Goal: Information Seeking & Learning: Learn about a topic

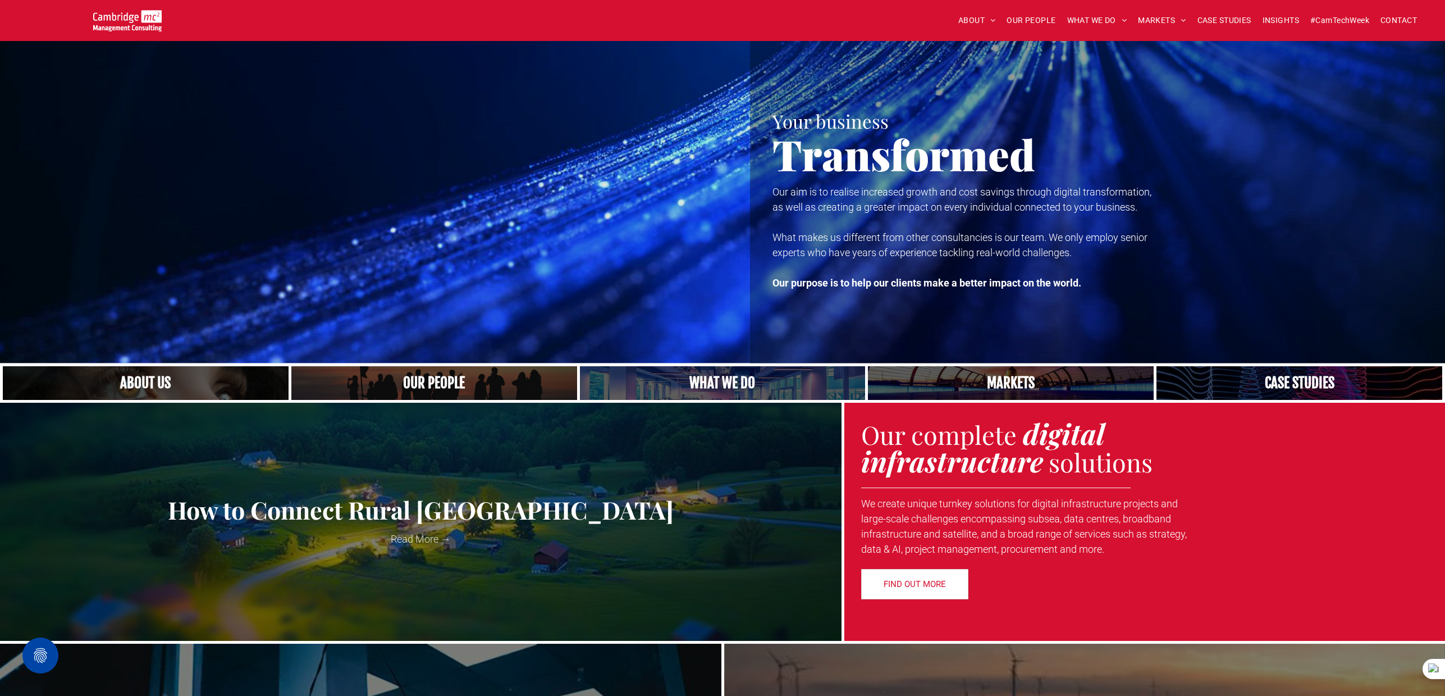
scroll to position [1934, 0]
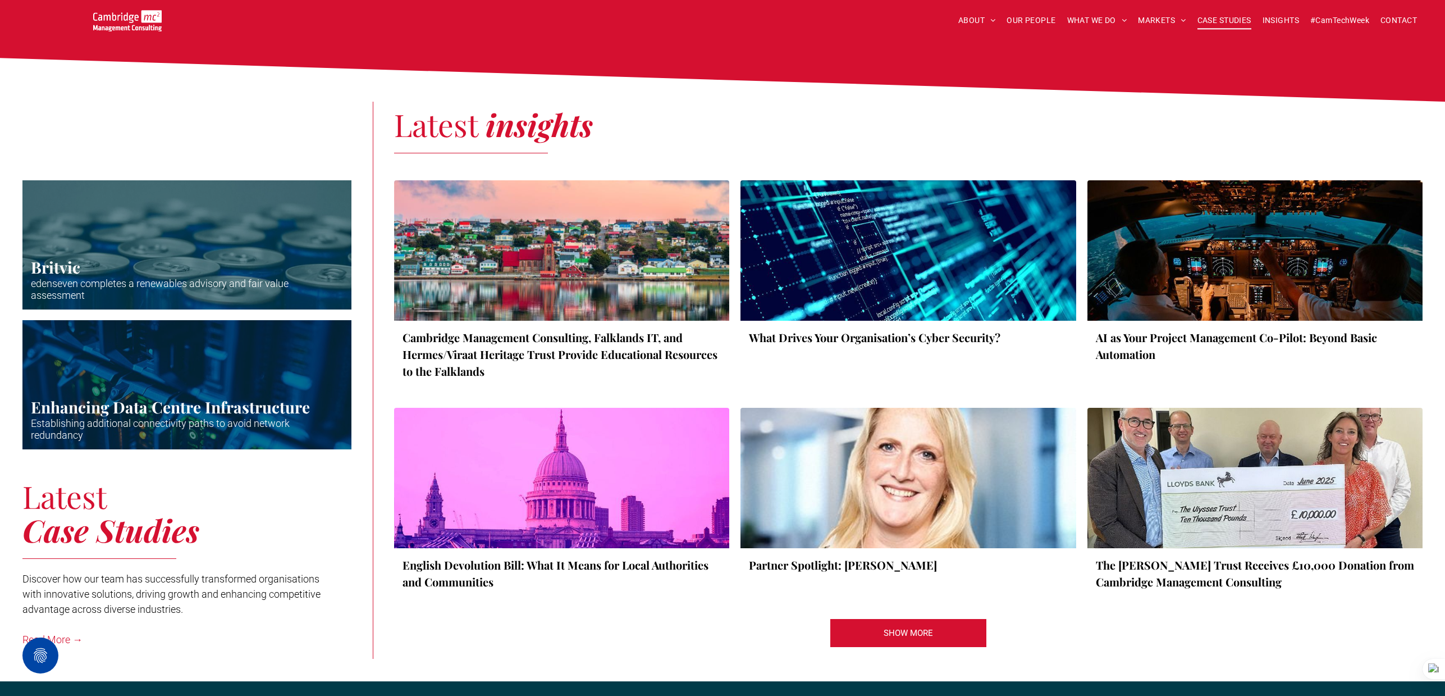
click at [1226, 15] on span "CASE STUDIES" at bounding box center [1225, 20] width 54 height 17
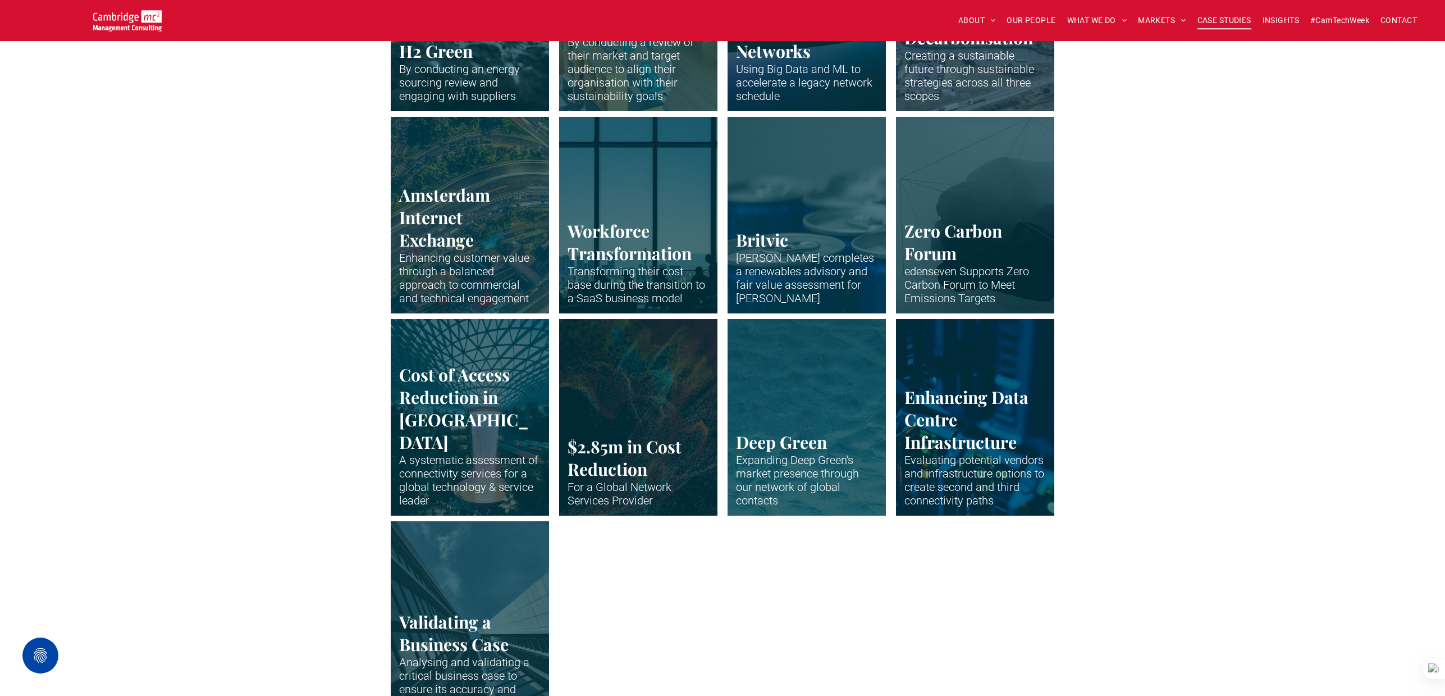
scroll to position [2088, 0]
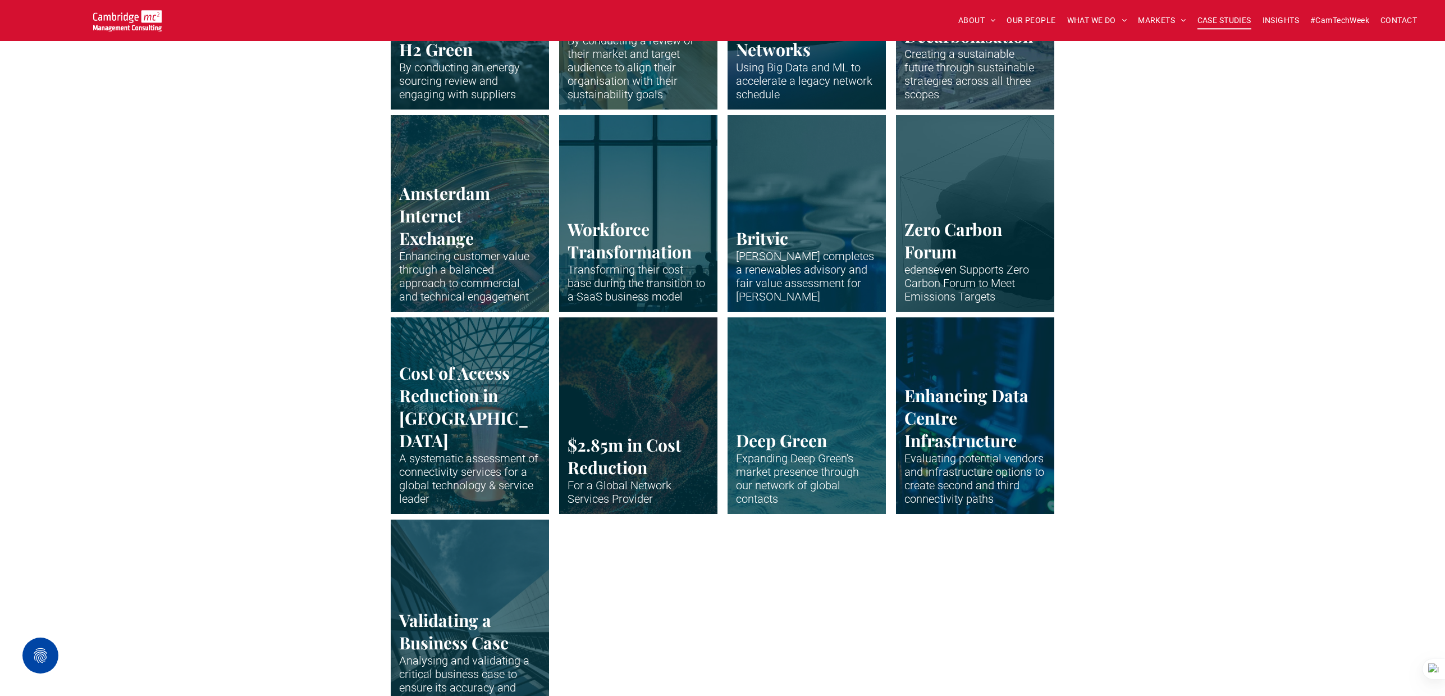
click at [960, 442] on link "Close up of data centre stack" at bounding box center [976, 415] width 168 height 208
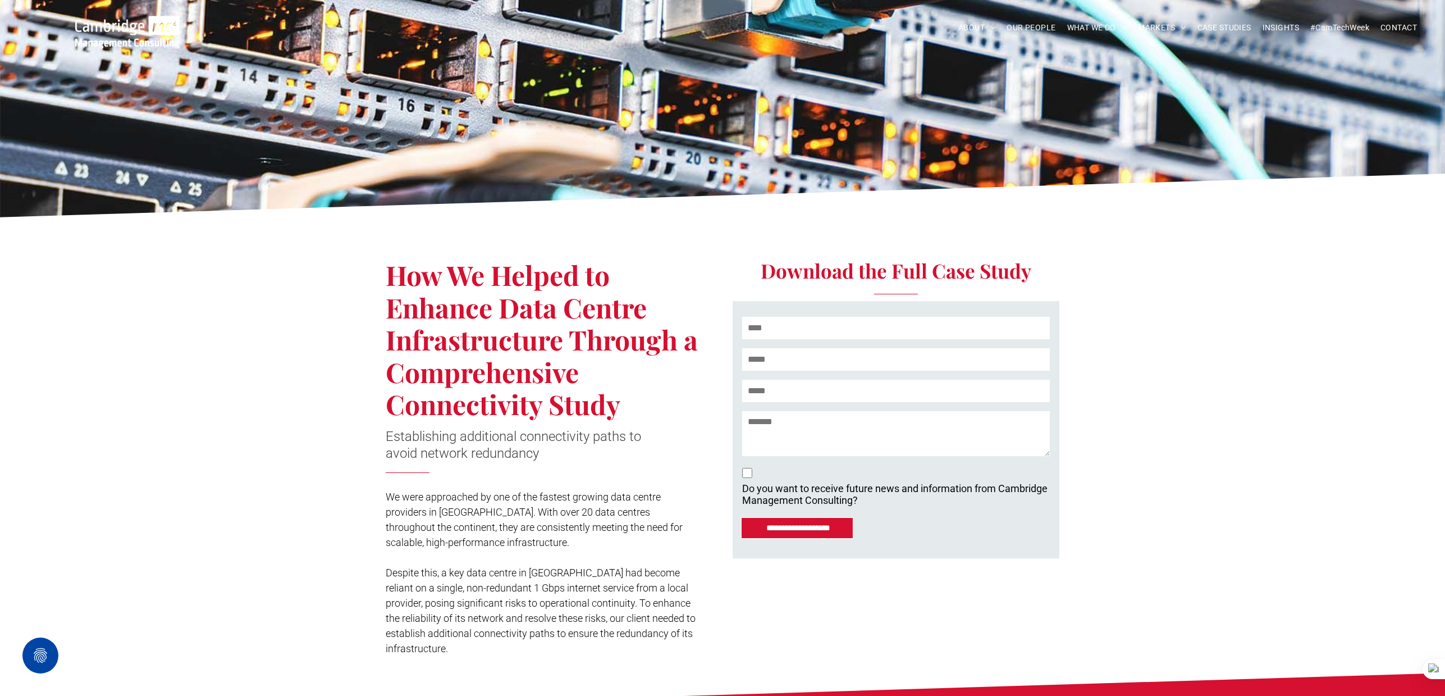
scroll to position [42, 0]
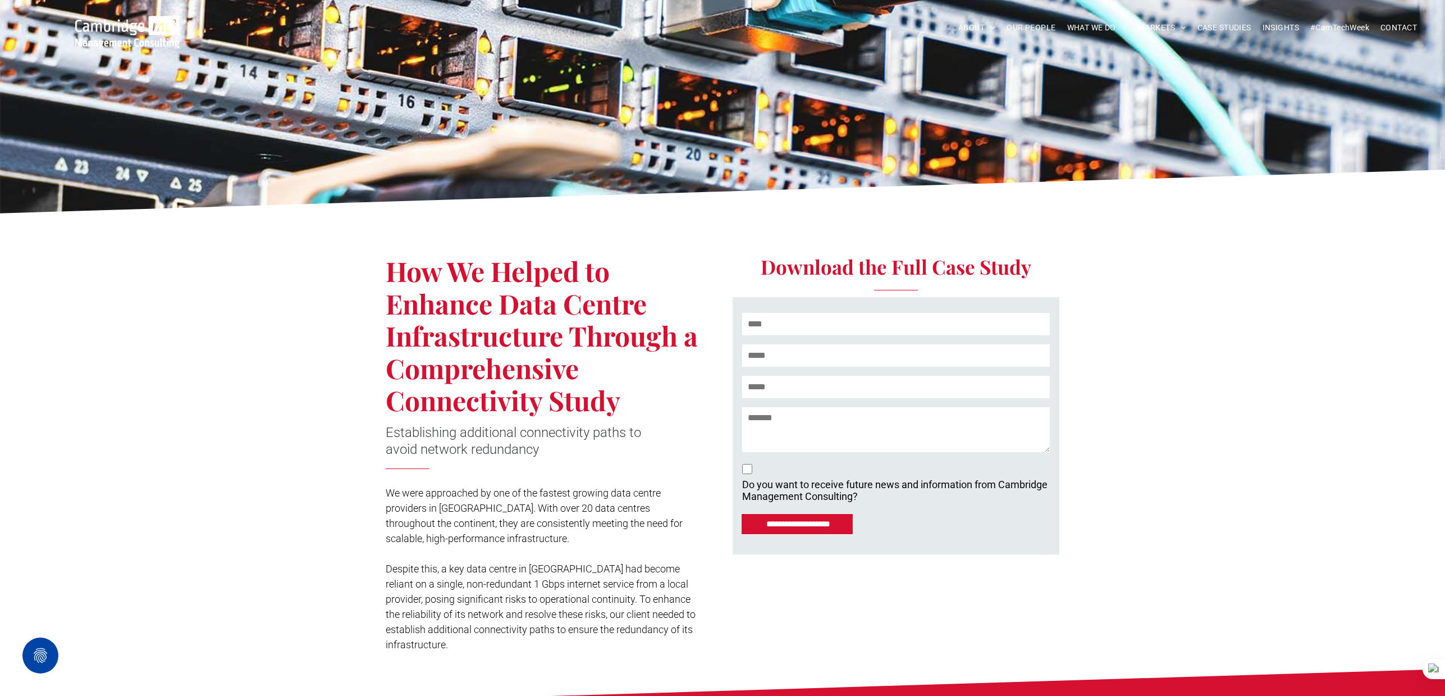
click at [239, 298] on div "**********" at bounding box center [722, 444] width 1445 height 449
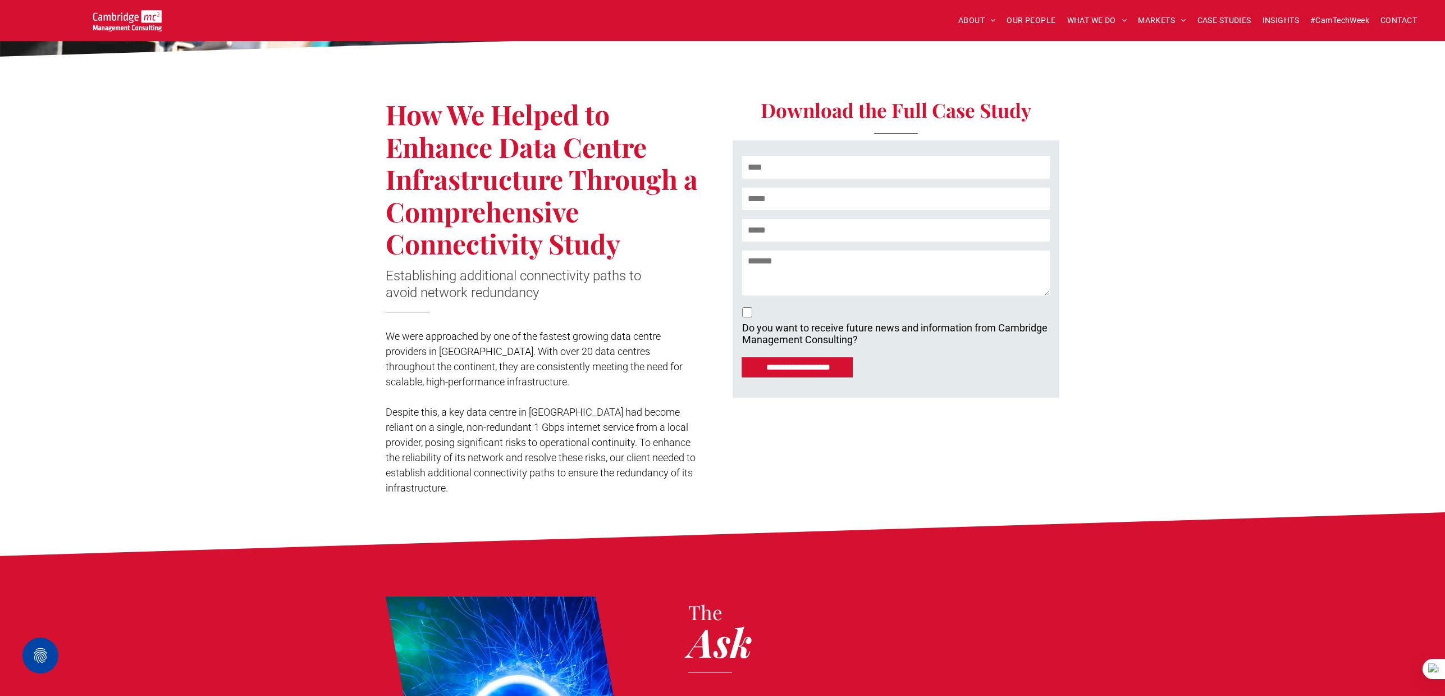
scroll to position [132, 0]
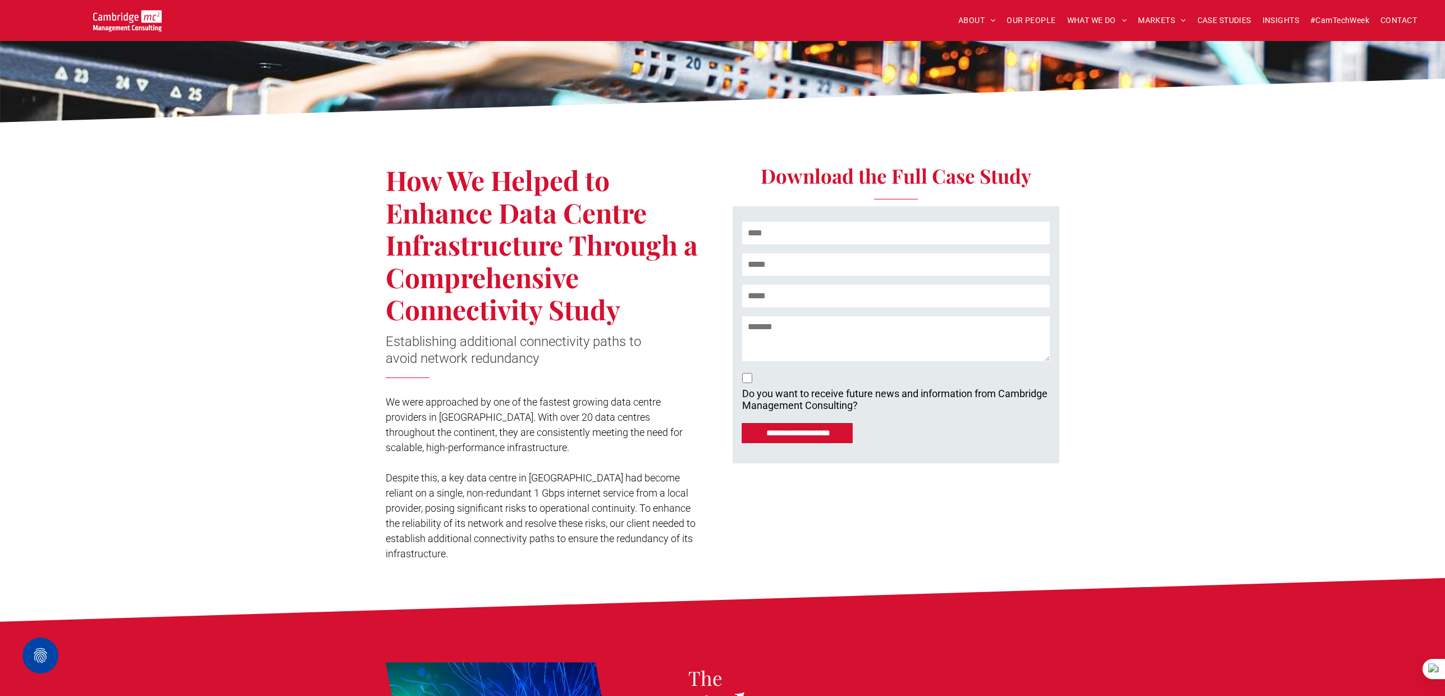
click at [232, 174] on div "**********" at bounding box center [722, 353] width 1445 height 449
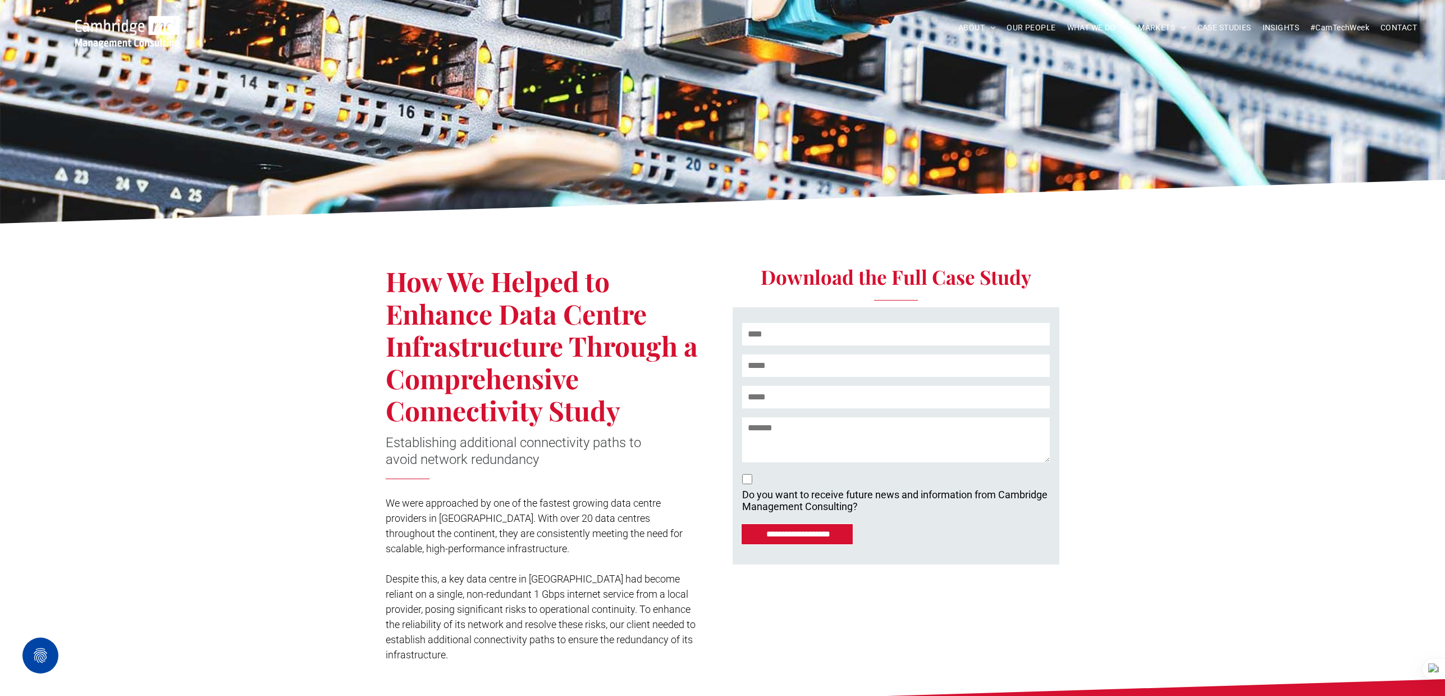
scroll to position [32, 0]
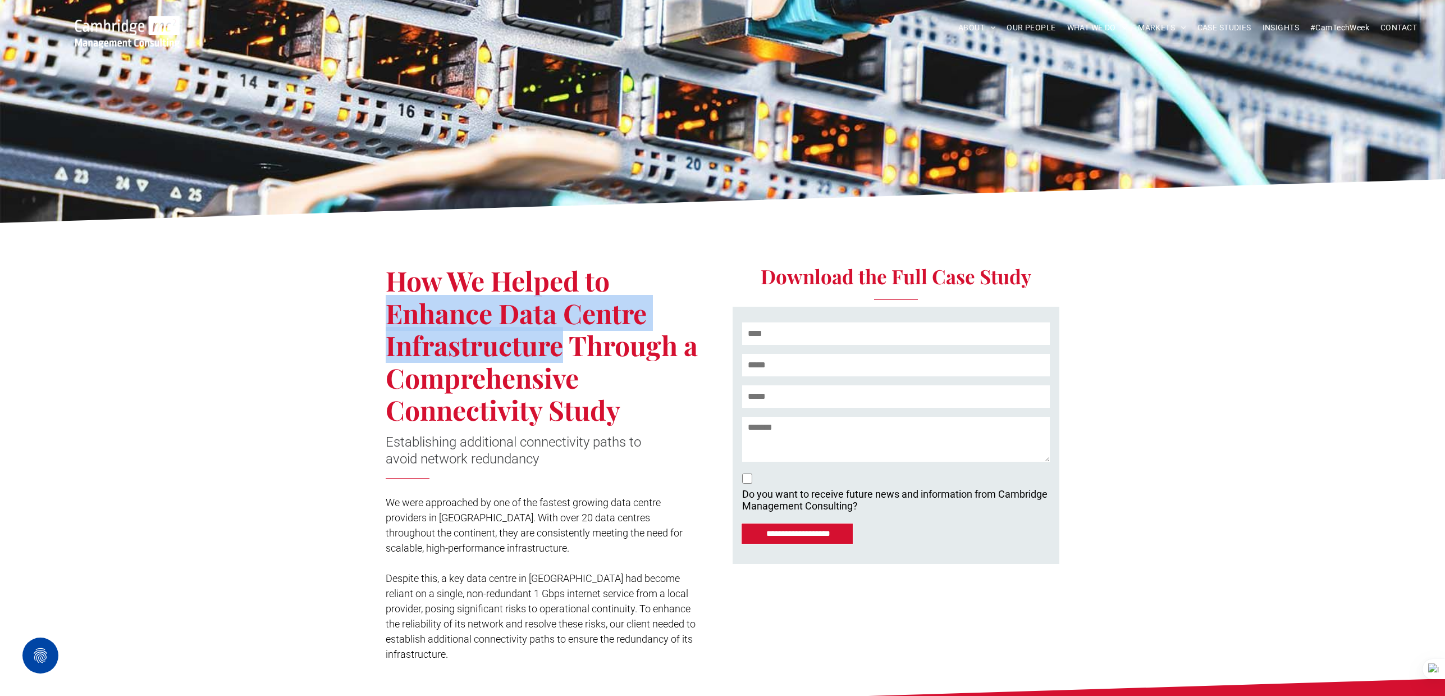
drag, startPoint x: 390, startPoint y: 314, endPoint x: 541, endPoint y: 339, distance: 153.1
click at [564, 346] on span "How We Helped to Enhance Data Centre Infrastructure Through a Comprehensive Con…" at bounding box center [542, 344] width 312 height 165
copy span "Enhance Data Centre Infrastructure"
drag, startPoint x: 541, startPoint y: 339, endPoint x: 527, endPoint y: 342, distance: 13.9
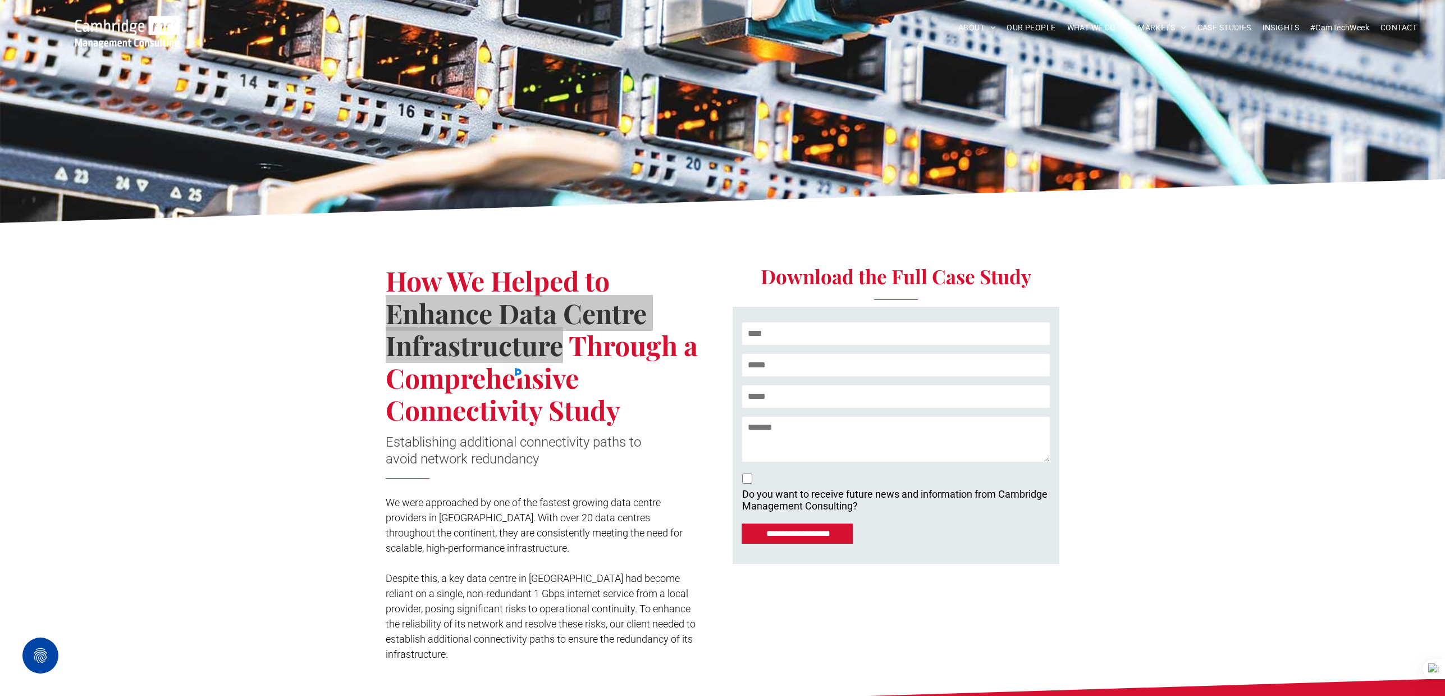
scroll to position [0, 0]
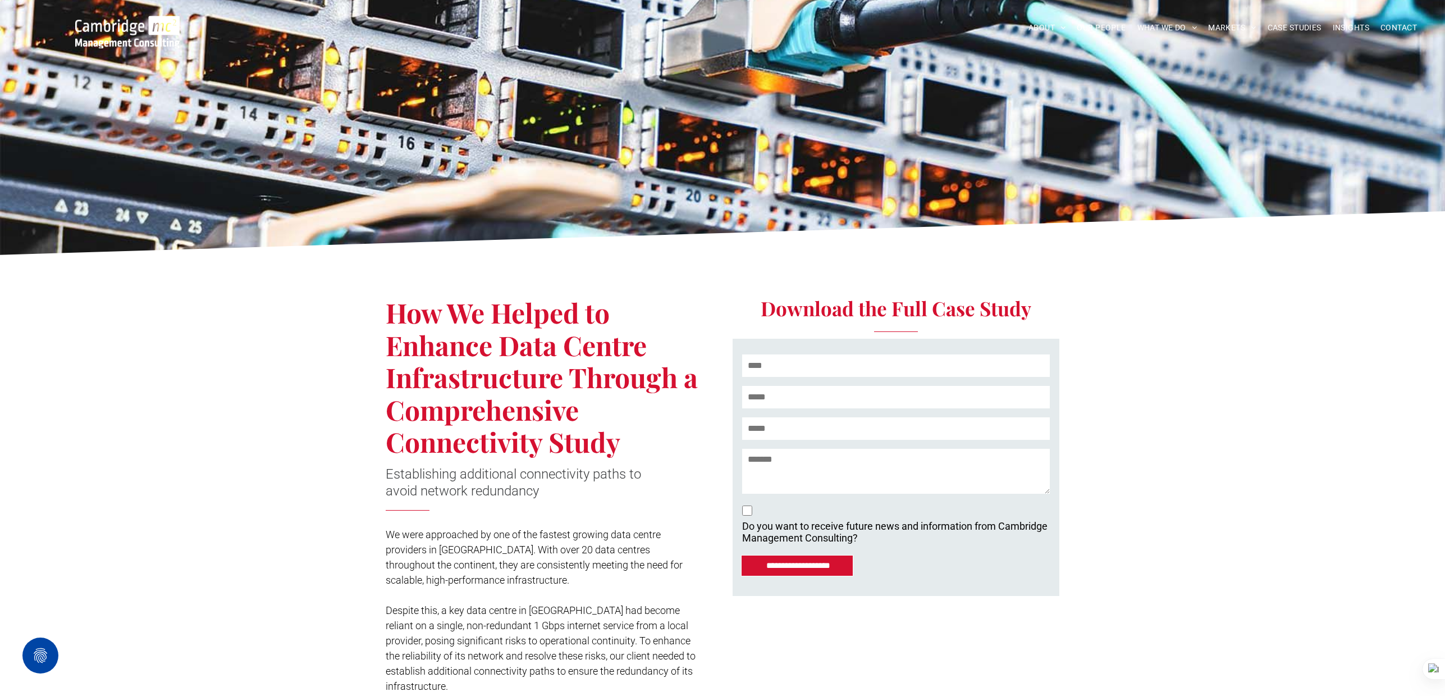
click at [139, 31] on img at bounding box center [127, 32] width 104 height 33
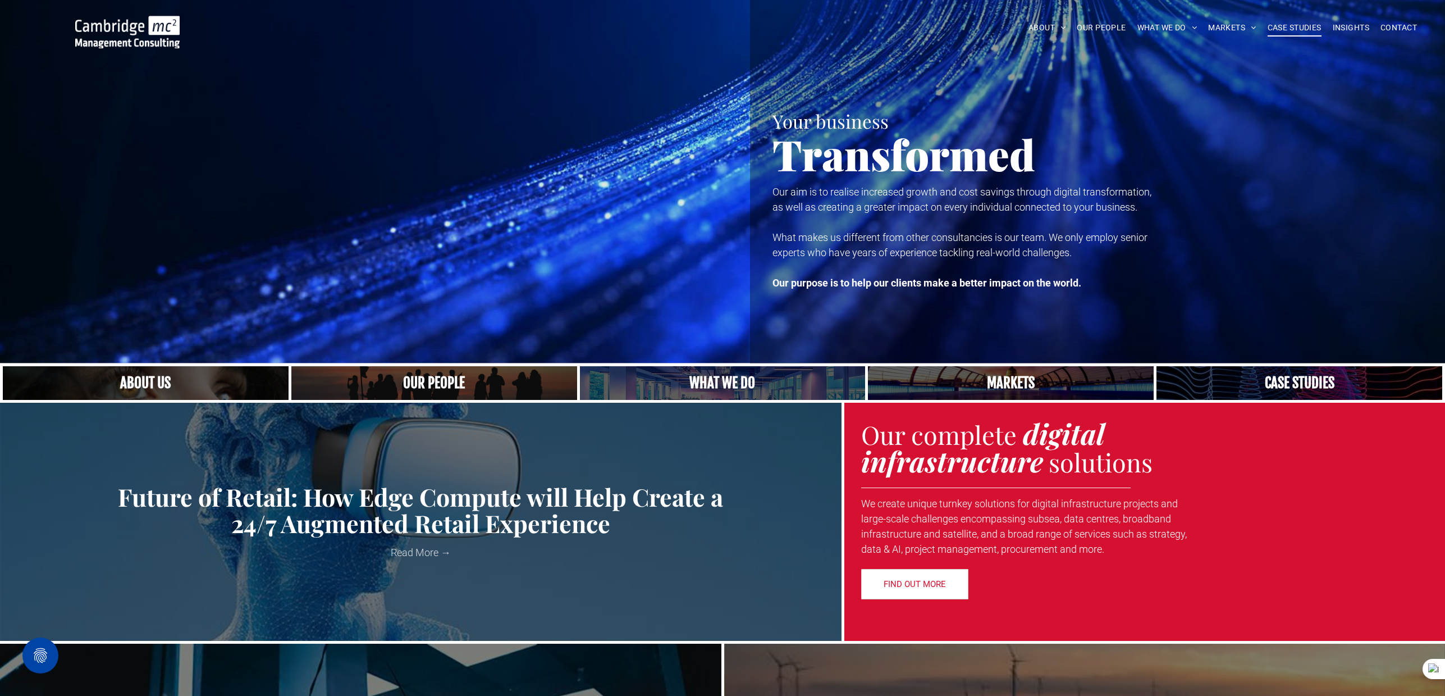
click at [1280, 24] on span "CASE STUDIES" at bounding box center [1295, 27] width 54 height 17
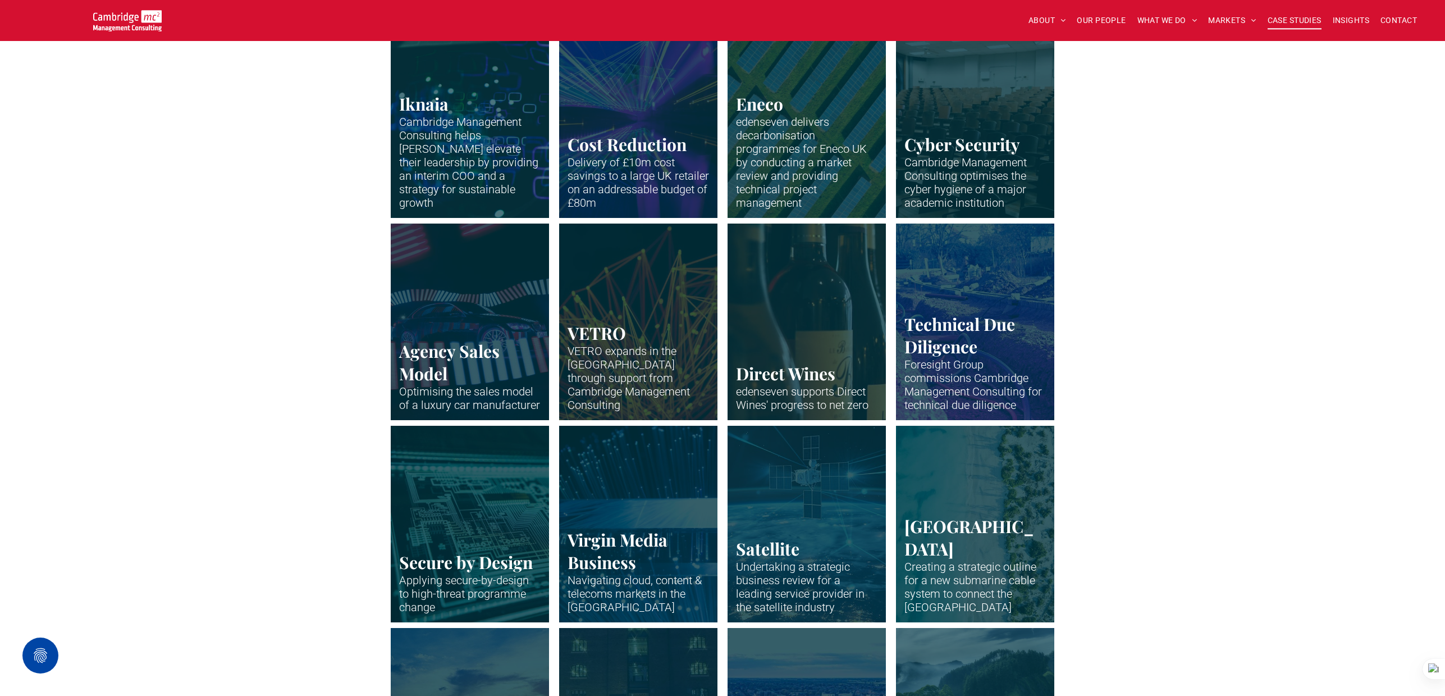
scroll to position [1172, 0]
click at [934, 295] on link "Cables being placed underground." at bounding box center [976, 321] width 168 height 208
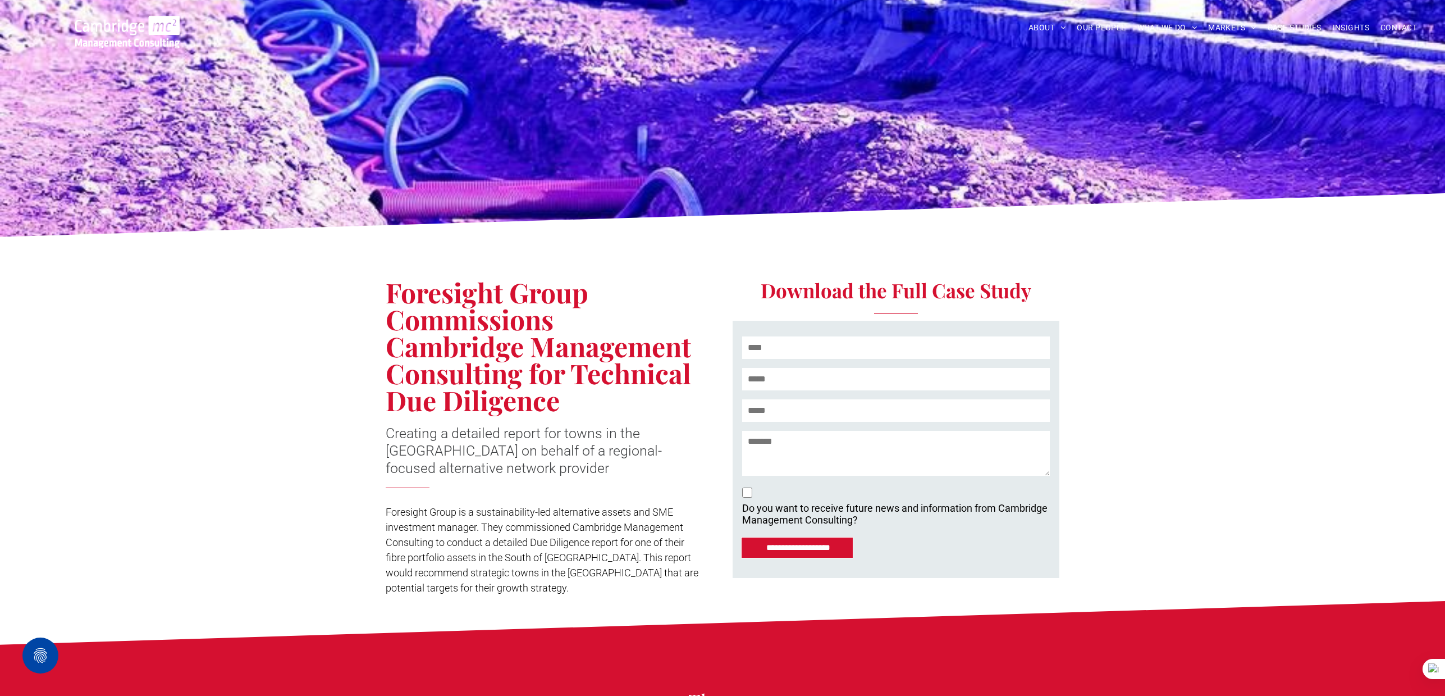
scroll to position [19, 0]
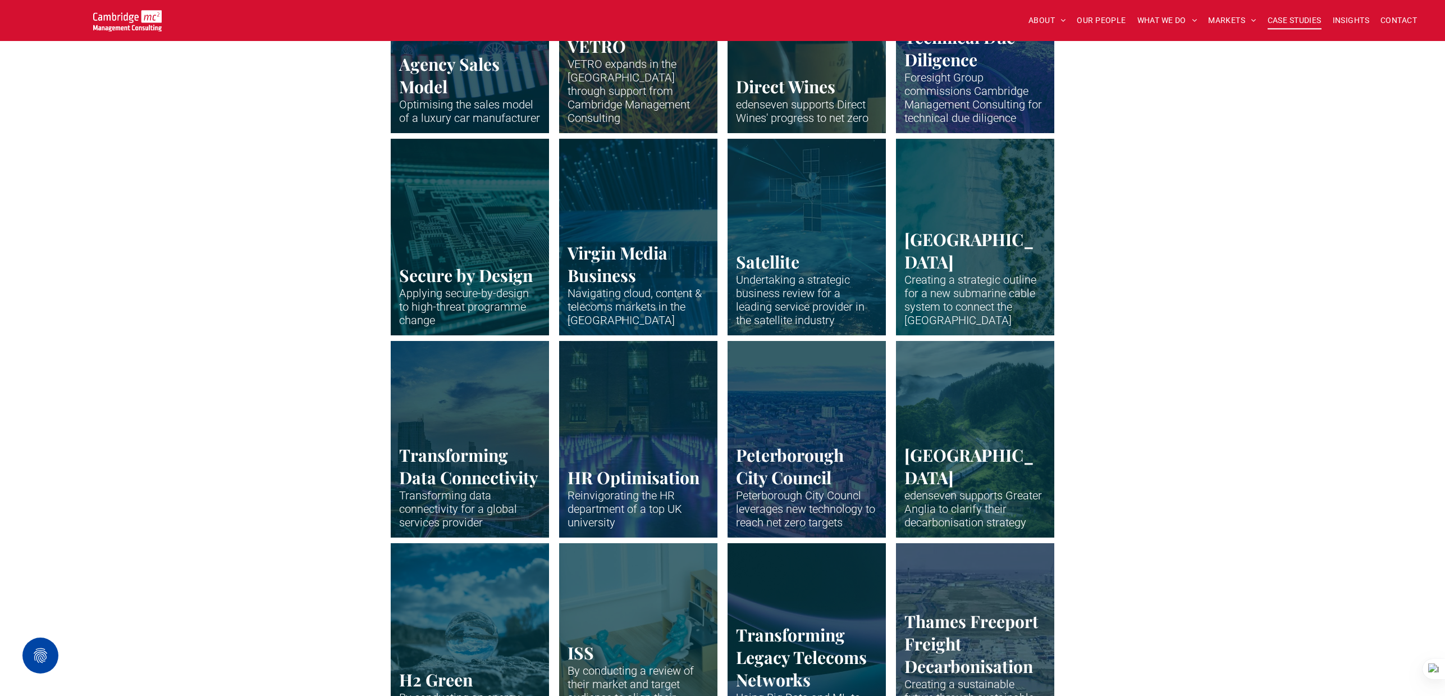
scroll to position [1493, 0]
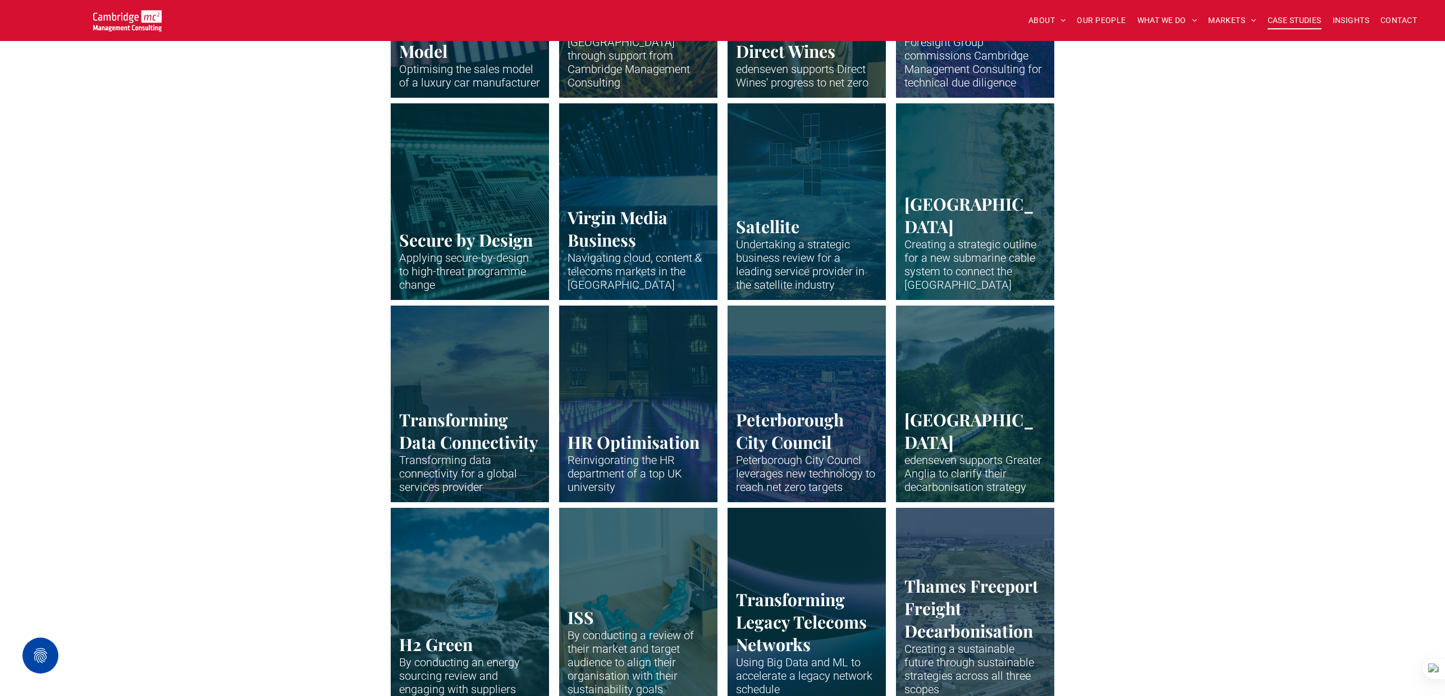
click at [460, 406] on link "Neon lines snaking through a high-rise city at dawn" at bounding box center [470, 403] width 168 height 208
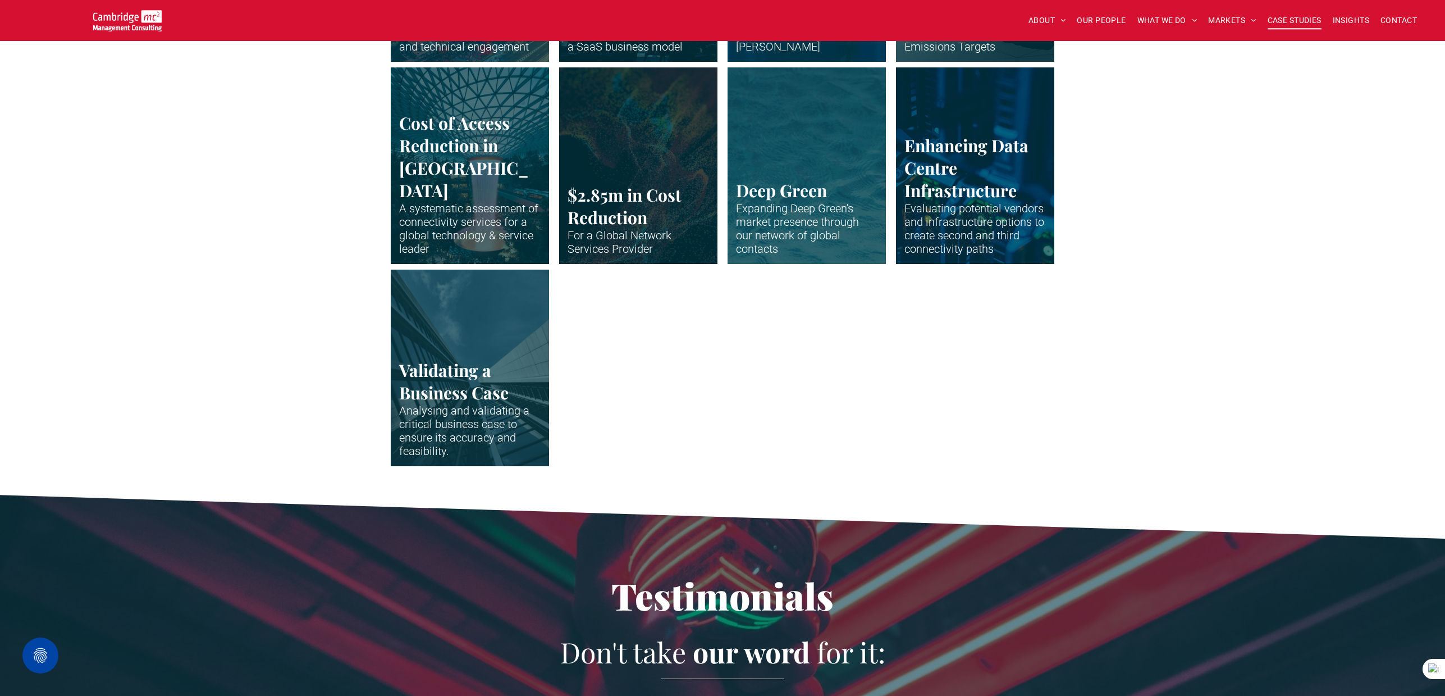
scroll to position [2281, 0]
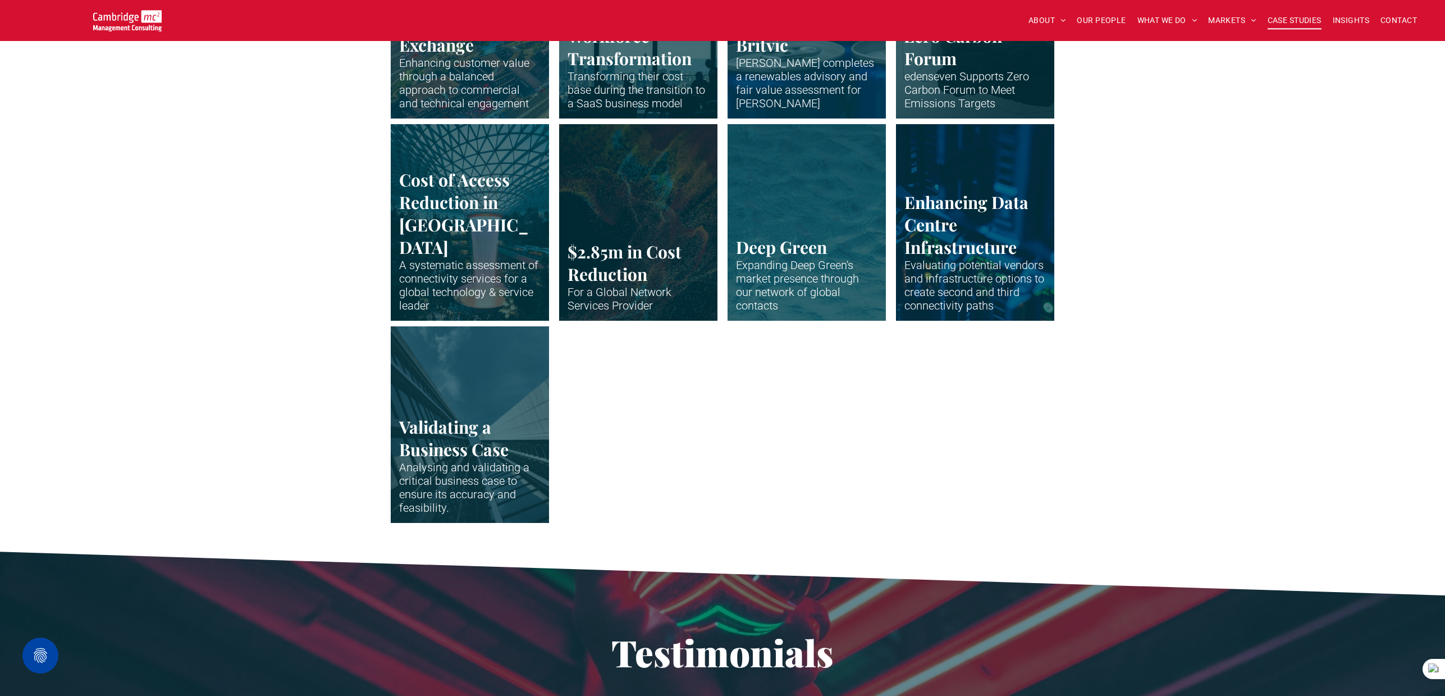
click at [491, 405] on link "Vertical shot up the side of modern business building" at bounding box center [470, 424] width 168 height 208
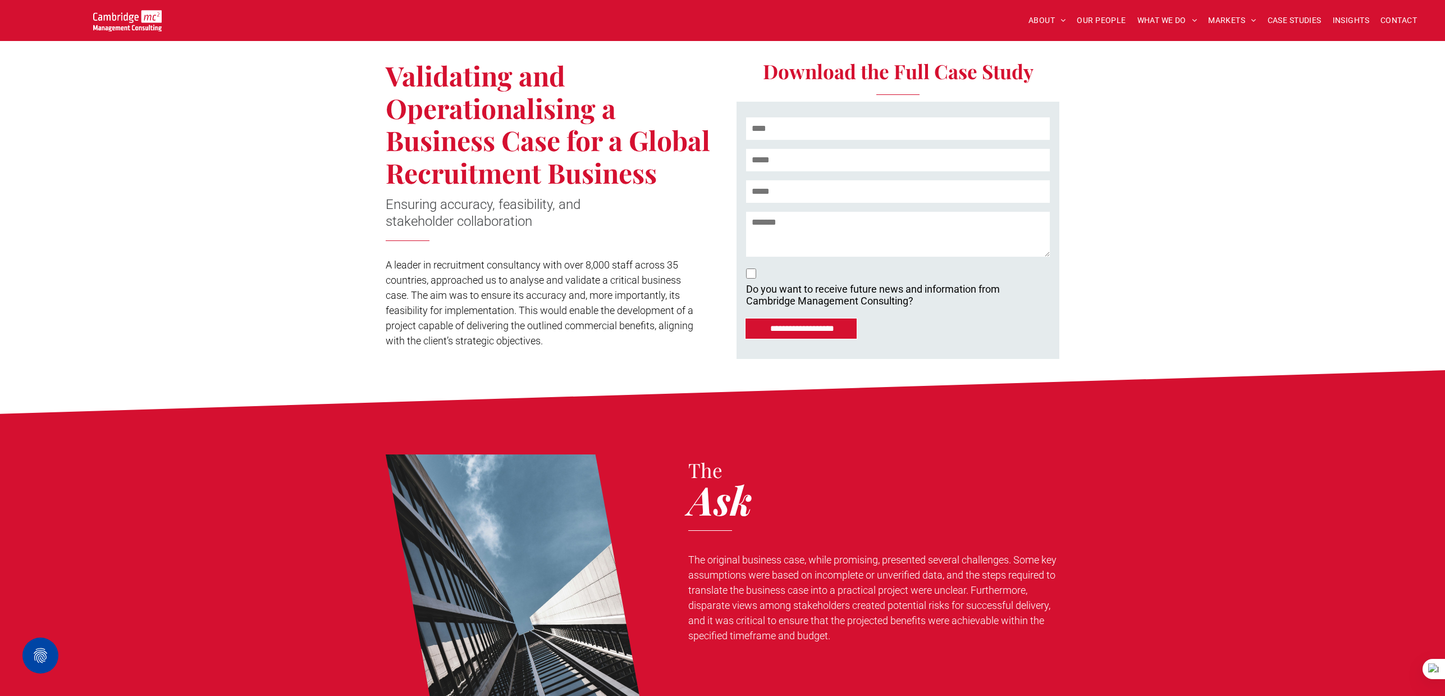
scroll to position [224, 0]
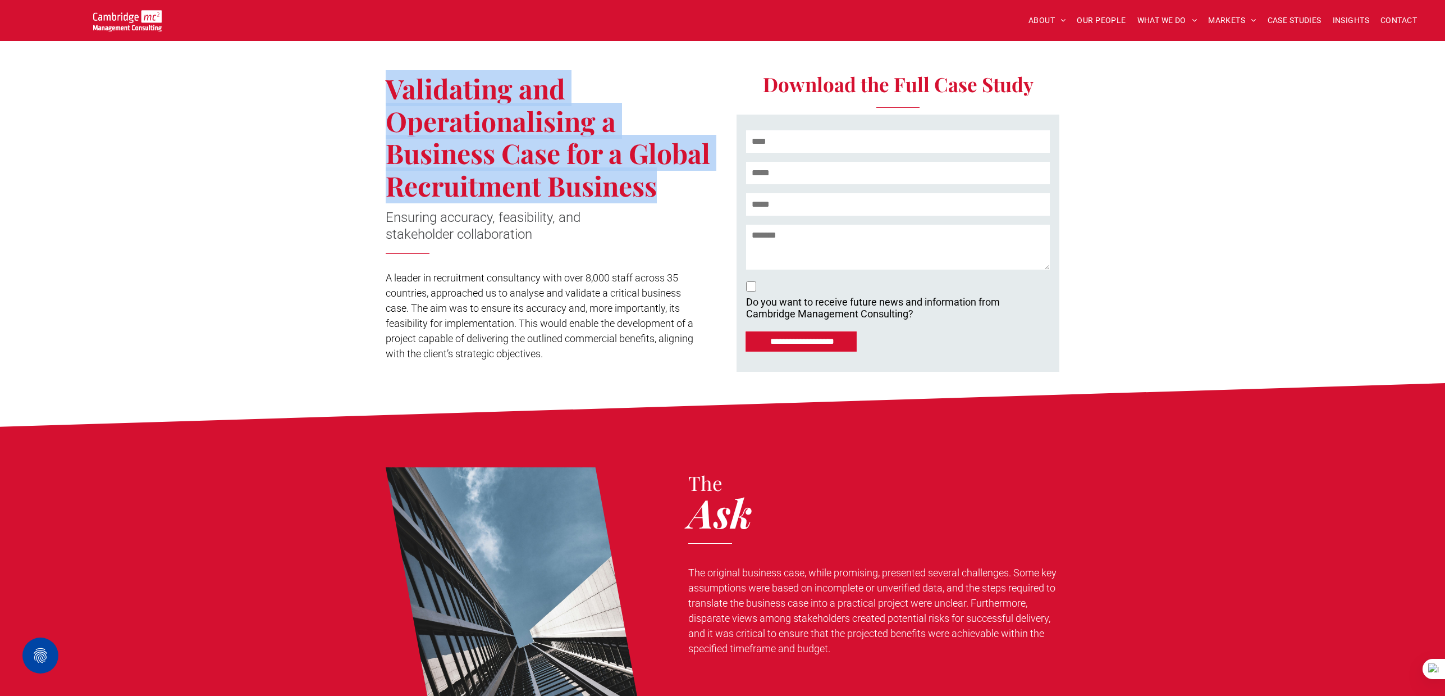
drag, startPoint x: 392, startPoint y: 89, endPoint x: 655, endPoint y: 181, distance: 278.4
click at [655, 181] on span "Validating and Operationalising a Business Case for a Global Recruitment Busine…" at bounding box center [548, 136] width 325 height 133
copy span "Validating and Operationalising a Business Case for a Global Recruitment Busine…"
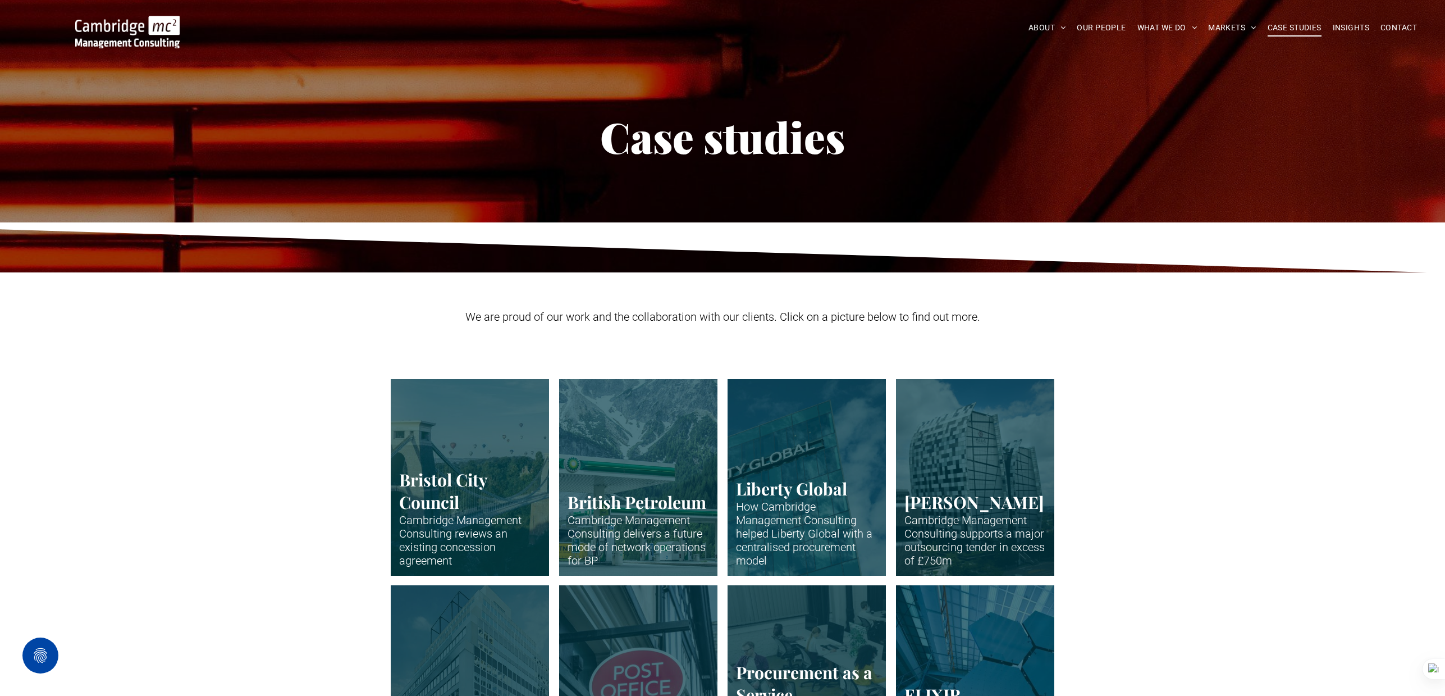
scroll to position [2281, 0]
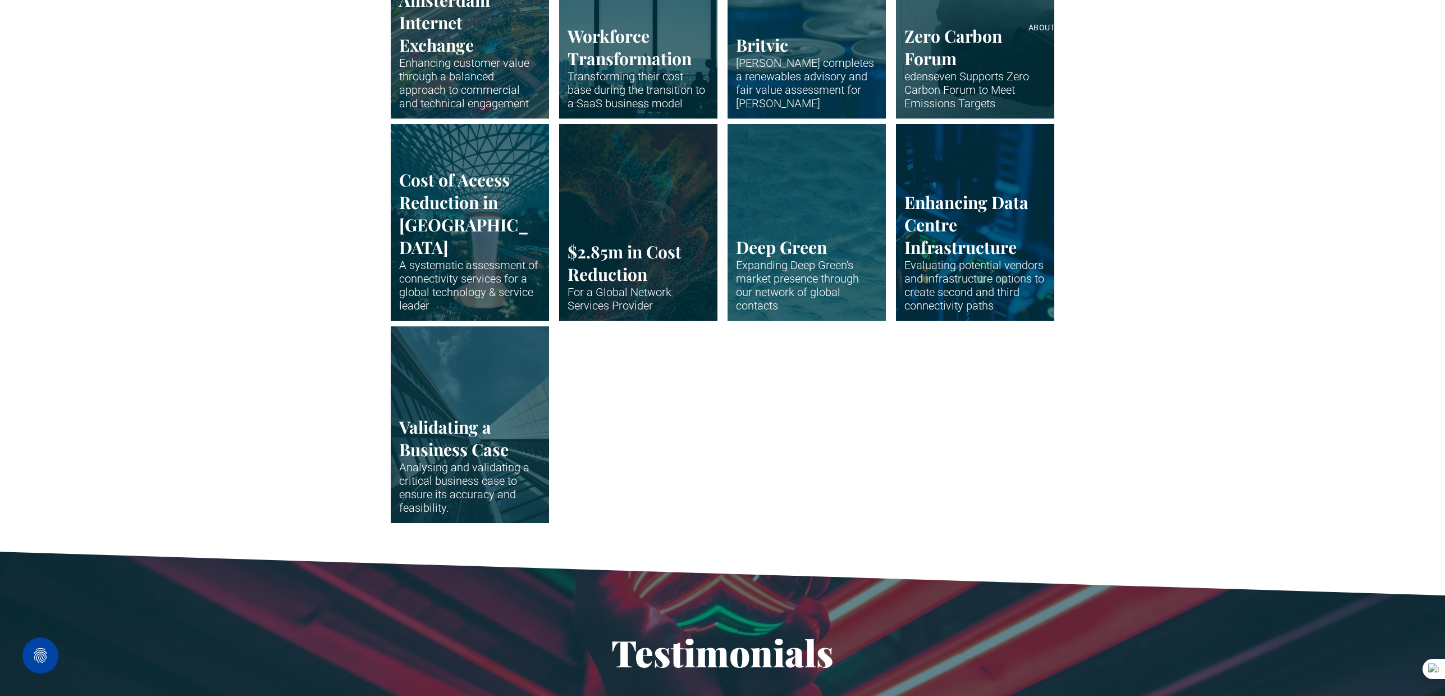
click at [941, 233] on link "Close up of data centre stack" at bounding box center [976, 222] width 168 height 208
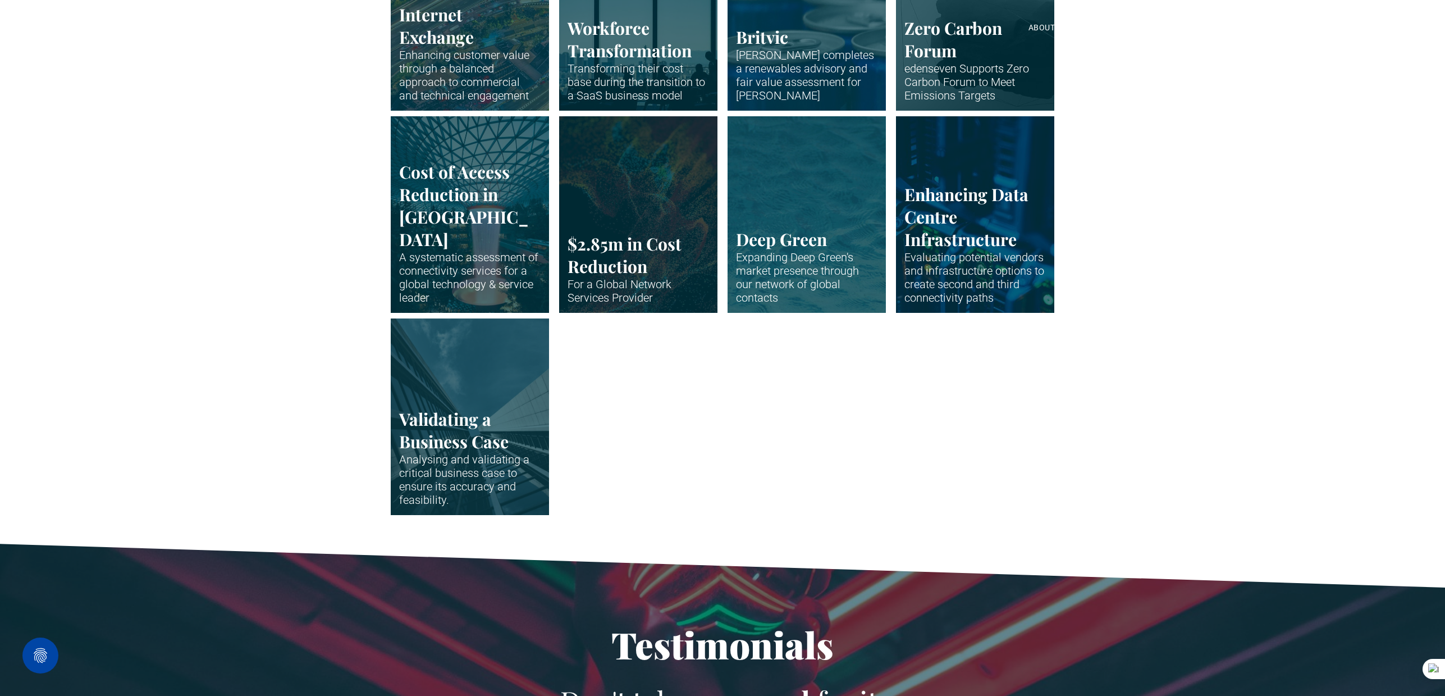
scroll to position [2281, 0]
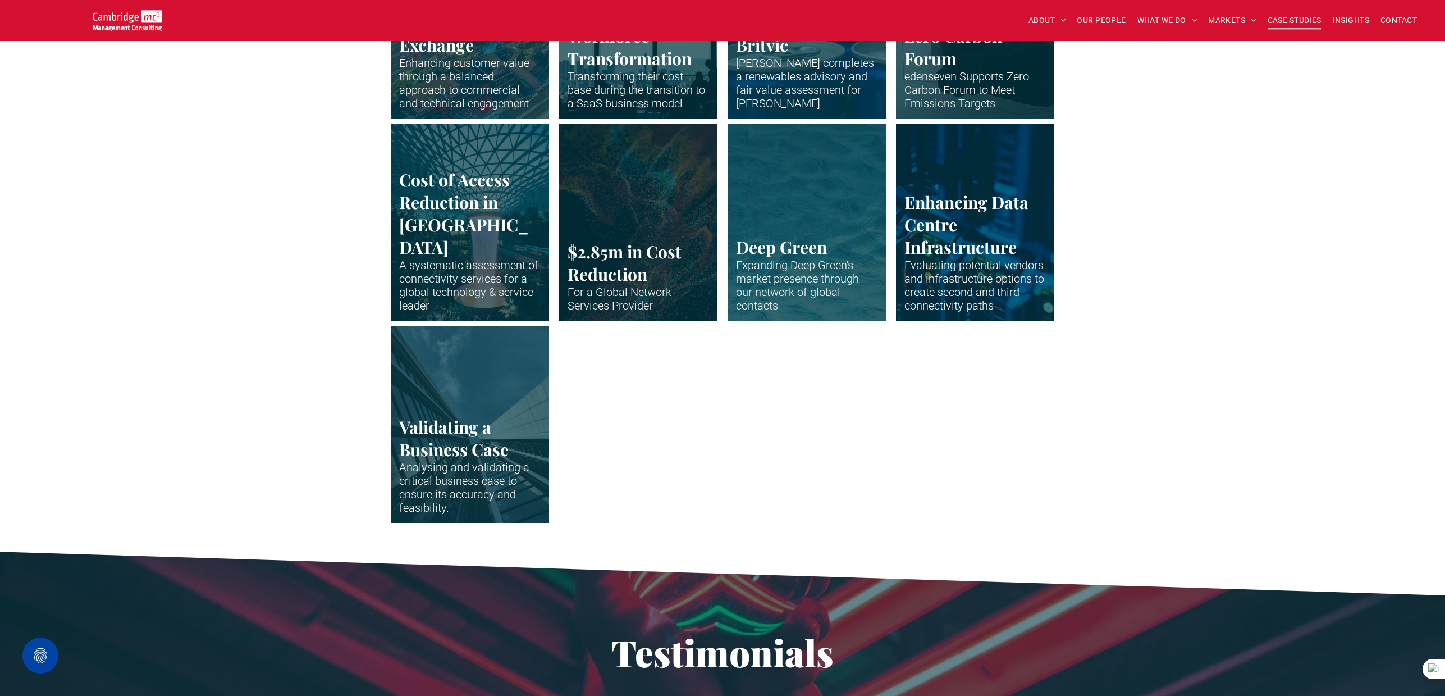
click at [613, 228] on link "Abstract waveform in neon colours" at bounding box center [639, 222] width 168 height 208
click at [492, 239] on link "The huge indoor waterfall at Singapore Airport" at bounding box center [470, 222] width 168 height 208
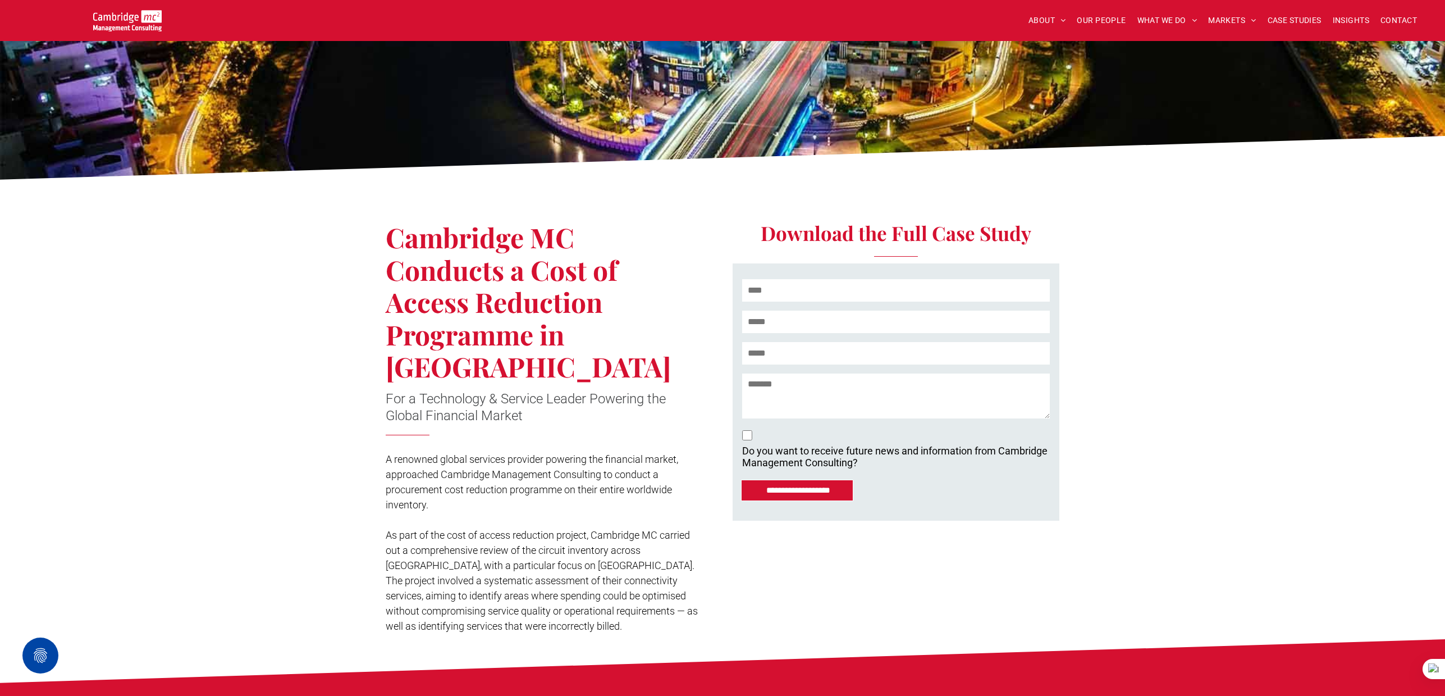
scroll to position [79, 0]
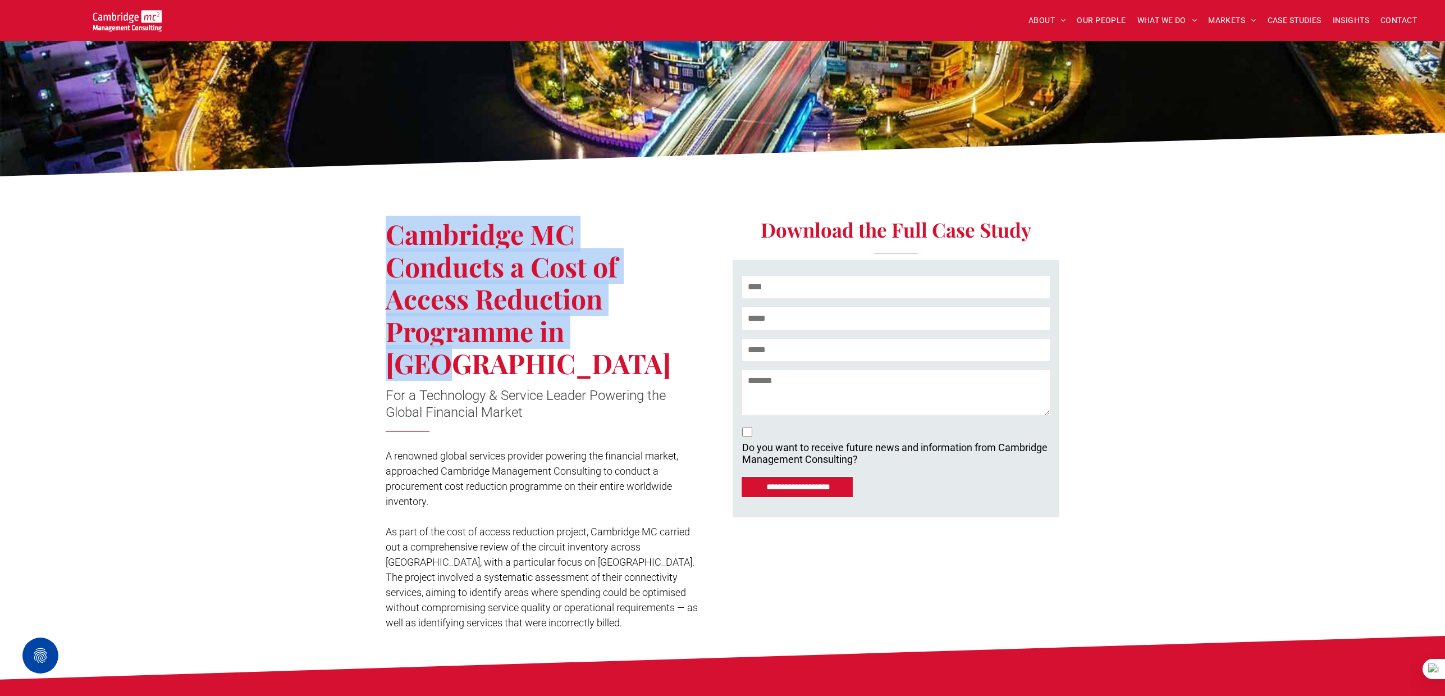
drag, startPoint x: 393, startPoint y: 234, endPoint x: 617, endPoint y: 331, distance: 244.2
click at [620, 332] on span "Cambridge MC Conducts a Cost of Access Reduction Programme in [GEOGRAPHIC_DATA]" at bounding box center [528, 298] width 285 height 165
copy span "Cambridge MC Conducts a Cost of Access Reduction Programme in [GEOGRAPHIC_DATA]"
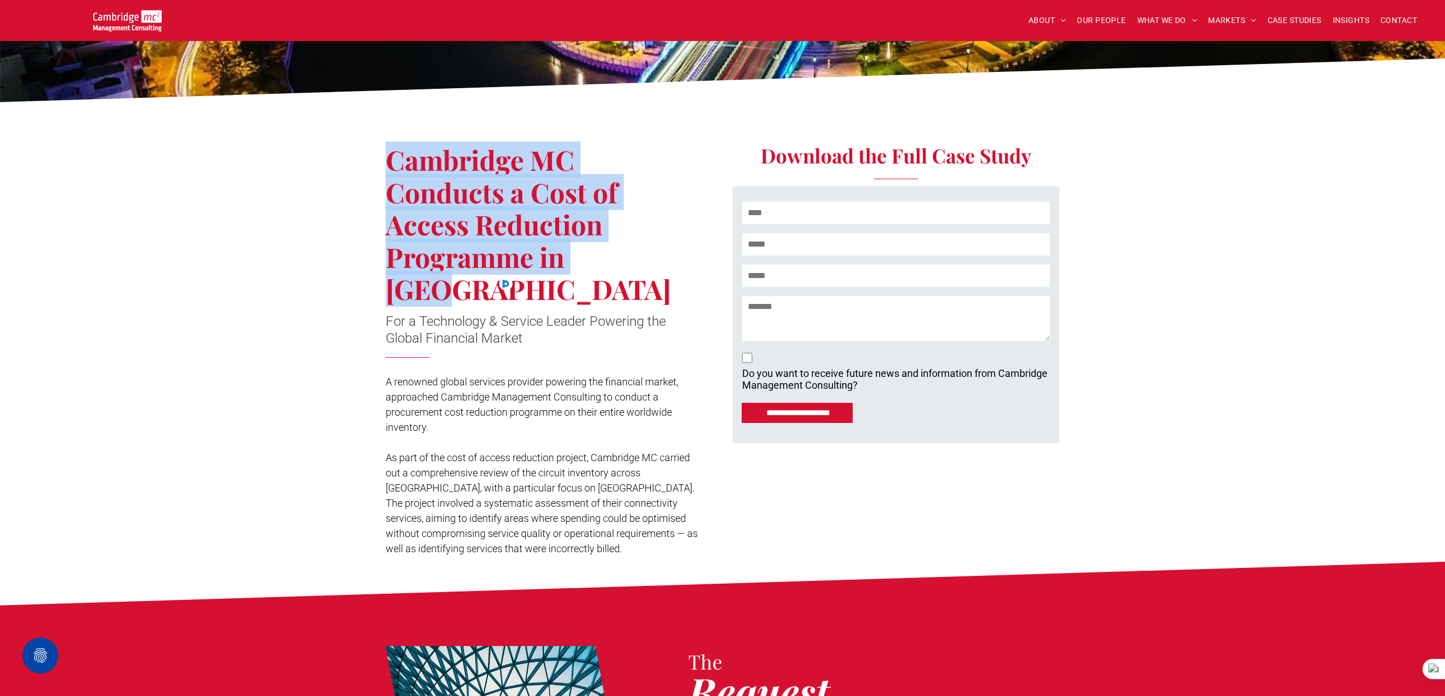
scroll to position [154, 0]
